Goal: Information Seeking & Learning: Learn about a topic

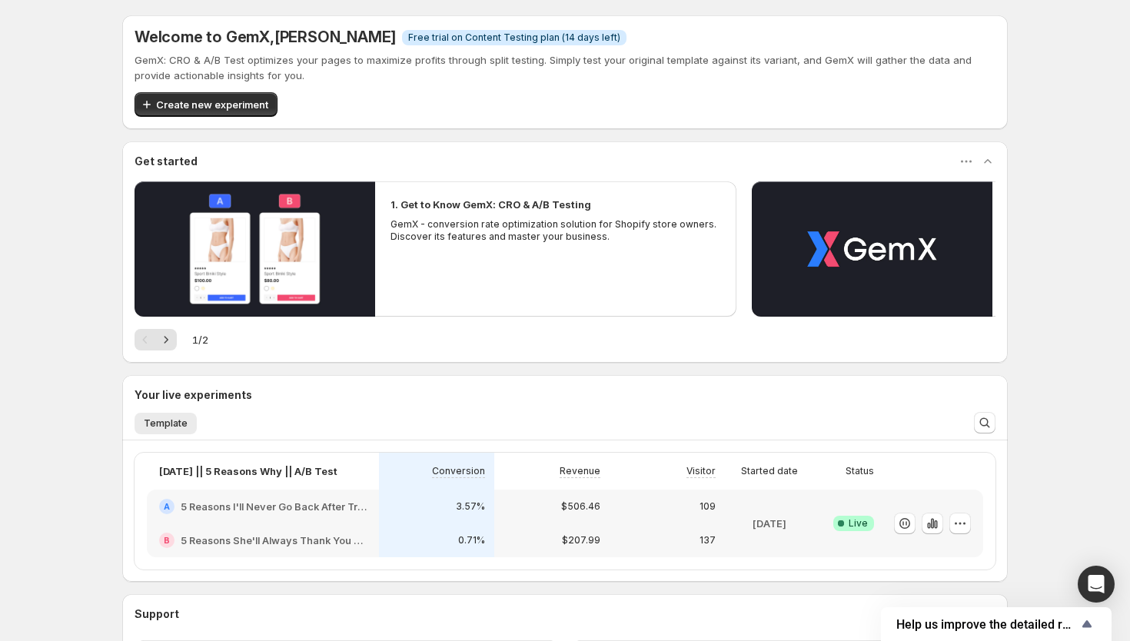
scroll to position [14, 0]
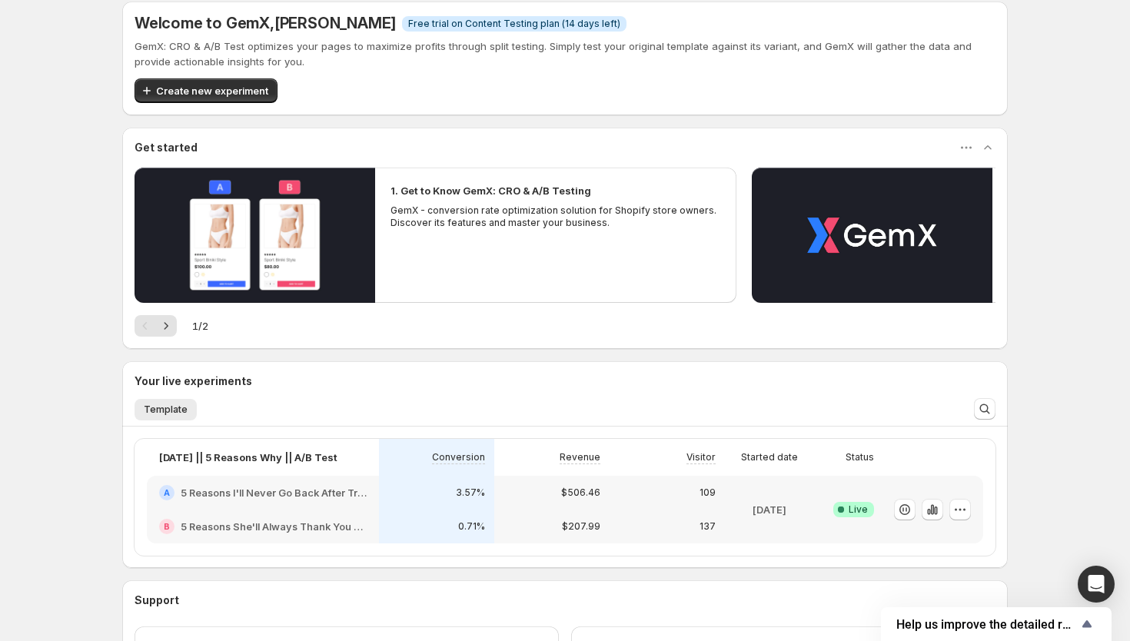
click at [559, 526] on div "$207.99" at bounding box center [551, 526] width 97 height 15
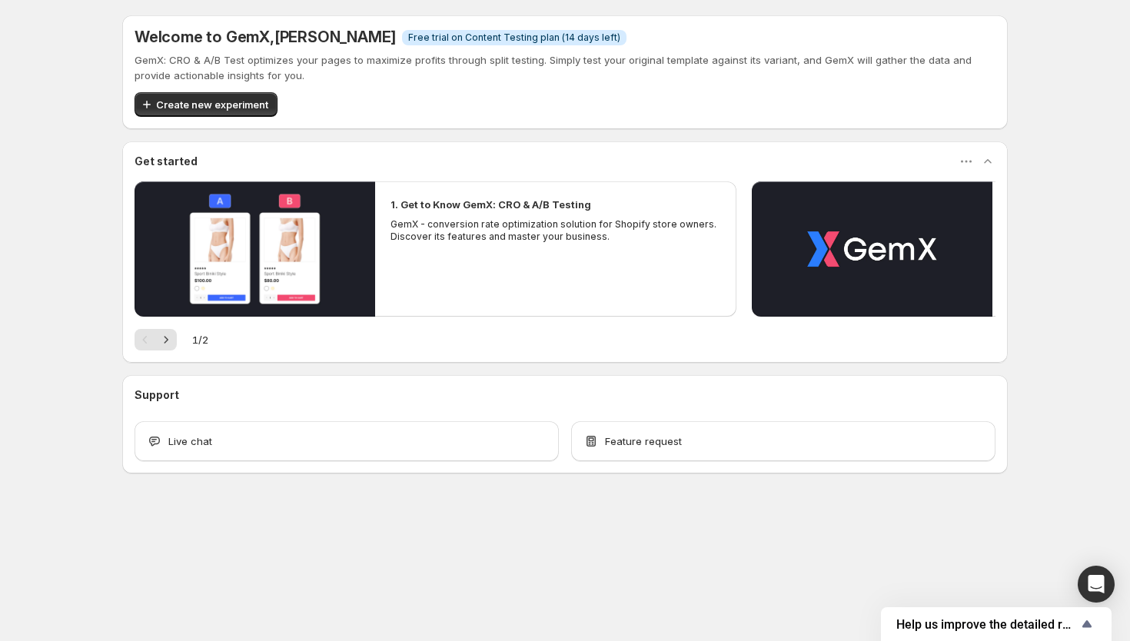
click at [501, 32] on span "Free trial on Content Testing plan (14 days left)" at bounding box center [514, 38] width 212 height 12
click at [275, 439] on div "Live chat" at bounding box center [347, 440] width 400 height 15
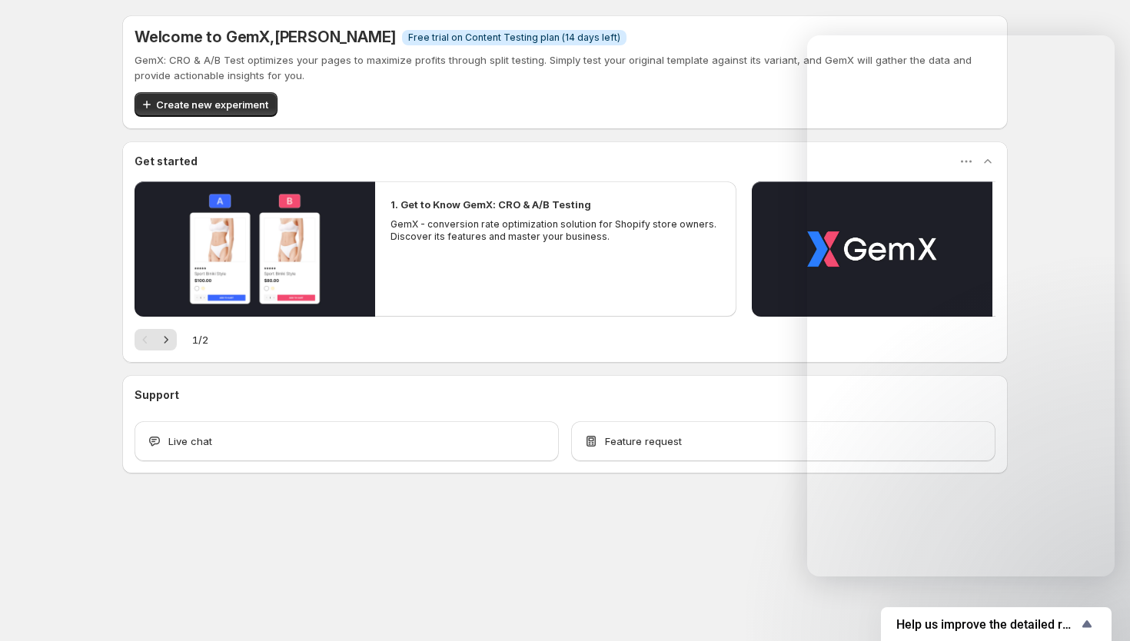
click at [235, 392] on div "Support" at bounding box center [564, 394] width 861 height 15
